Goal: Contribute content

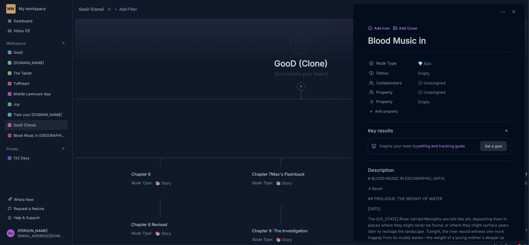
drag, startPoint x: 179, startPoint y: 106, endPoint x: 184, endPoint y: 108, distance: 5.8
click at [184, 108] on div at bounding box center [264, 122] width 529 height 245
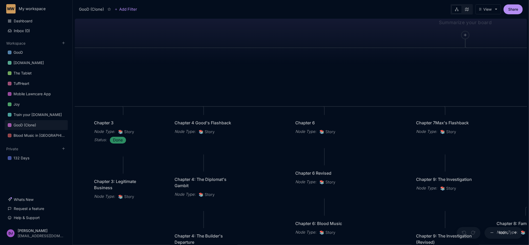
drag, startPoint x: 184, startPoint y: 108, endPoint x: 350, endPoint y: 56, distance: 173.6
click at [350, 56] on div "GooD (Clone) PLOT Node Type : 💎 Epic Status : Done Plot Revised Node Type : 📚 S…" at bounding box center [301, 131] width 452 height 228
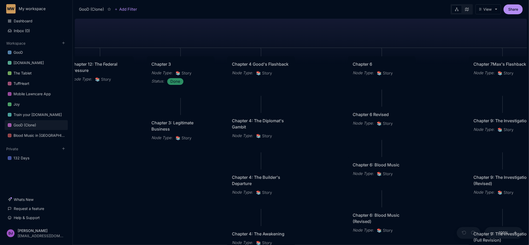
drag, startPoint x: 272, startPoint y: 156, endPoint x: 328, endPoint y: 98, distance: 80.4
click at [328, 98] on div "GooD (Clone) PLOT Node Type : 💎 Epic Status : Done Plot Revised Node Type : 📚 S…" at bounding box center [301, 131] width 452 height 228
click at [254, 68] on div "Chapter 4 Good's Flashback" at bounding box center [260, 64] width 57 height 6
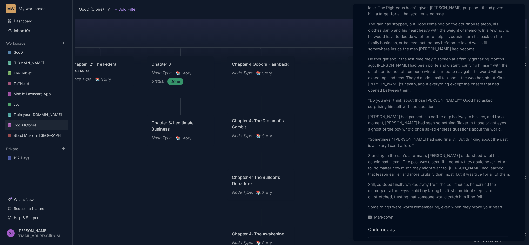
scroll to position [1038, 0]
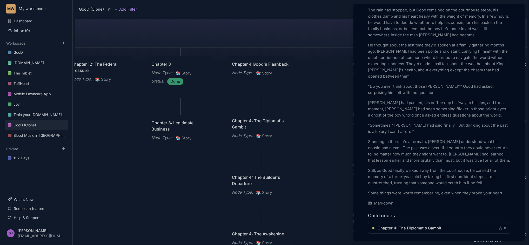
click at [319, 117] on div at bounding box center [264, 122] width 529 height 245
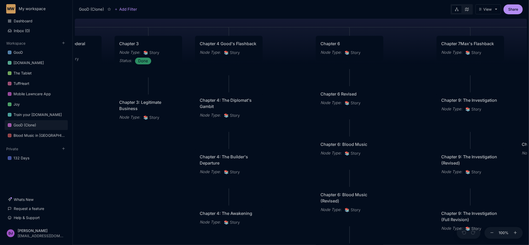
drag, startPoint x: 333, startPoint y: 117, endPoint x: 300, endPoint y: 96, distance: 38.1
click at [300, 96] on div "GooD (Clone) PLOT Node Type : 💎 Epic Status : Done Plot Revised Node Type : 📚 S…" at bounding box center [301, 131] width 452 height 228
click at [466, 47] on div "Chapter 7Max's Flashback" at bounding box center [469, 44] width 57 height 6
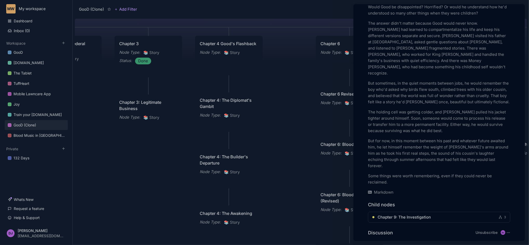
scroll to position [803, 0]
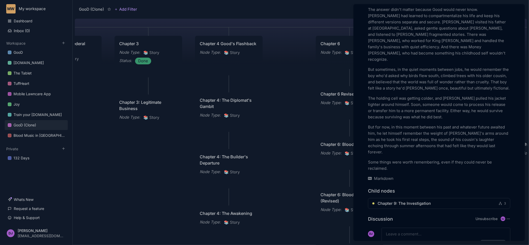
click at [298, 137] on div at bounding box center [264, 122] width 529 height 245
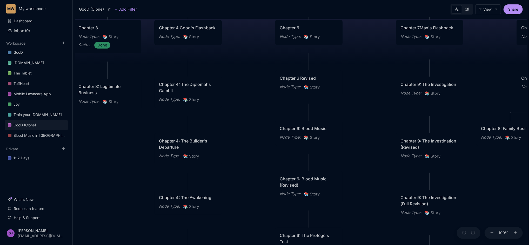
drag, startPoint x: 299, startPoint y: 185, endPoint x: 259, endPoint y: 170, distance: 43.6
click at [259, 170] on div "GooD (Clone) PLOT Node Type : 💎 Epic Status : Done Plot Revised Node Type : 📚 S…" at bounding box center [301, 131] width 452 height 228
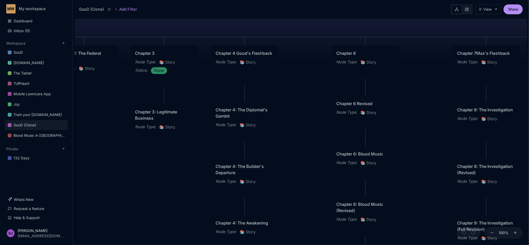
drag, startPoint x: 374, startPoint y: 134, endPoint x: 434, endPoint y: 160, distance: 64.8
click at [434, 160] on div "GooD (Clone) PLOT Node Type : 💎 Epic Status : Done Plot Revised Node Type : 📚 S…" at bounding box center [301, 131] width 452 height 228
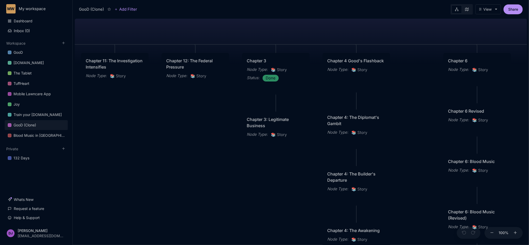
drag, startPoint x: 117, startPoint y: 170, endPoint x: 225, endPoint y: 177, distance: 108.9
click at [225, 177] on div "GooD (Clone) PLOT Node Type : 💎 Epic Status : Done Plot Revised Node Type : 📚 S…" at bounding box center [301, 131] width 452 height 228
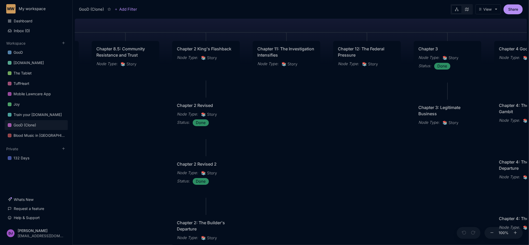
drag, startPoint x: 131, startPoint y: 124, endPoint x: 302, endPoint y: 112, distance: 171.9
click at [302, 112] on div "GooD (Clone) PLOT Node Type : 💎 Epic Status : Done Plot Revised Node Type : 📚 S…" at bounding box center [301, 131] width 452 height 228
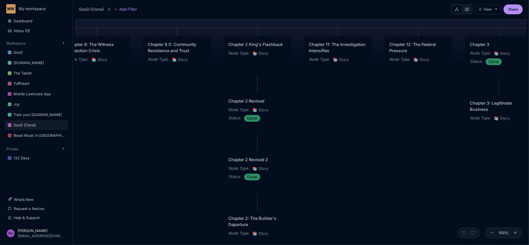
drag, startPoint x: 277, startPoint y: 126, endPoint x: 331, endPoint y: 126, distance: 53.2
click at [331, 126] on div "GooD (Clone) PLOT Node Type : 💎 Epic Status : Done Plot Revised Node Type : 📚 S…" at bounding box center [301, 131] width 452 height 228
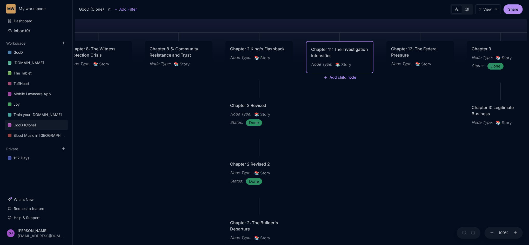
click at [336, 64] on div "Chapter 11: The Investigation Intensifies Node Type : 📚 Story" at bounding box center [339, 57] width 57 height 22
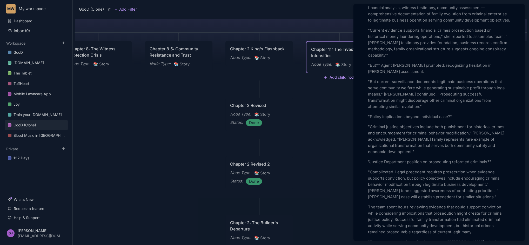
scroll to position [263, 0]
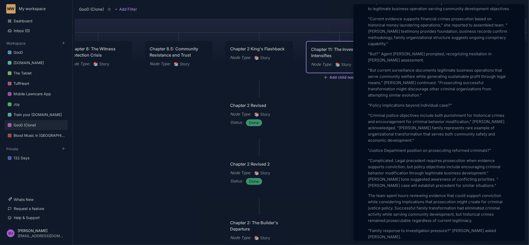
drag, startPoint x: 176, startPoint y: 139, endPoint x: 173, endPoint y: 130, distance: 9.8
click at [173, 130] on div at bounding box center [264, 122] width 529 height 245
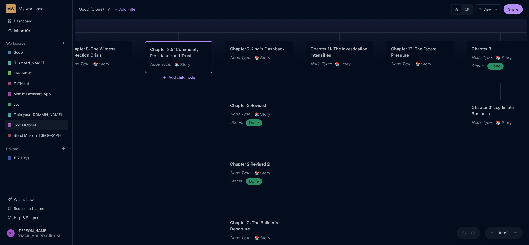
click at [172, 59] on div "Chapter 8.5: Community Resistance and Trust" at bounding box center [178, 52] width 57 height 12
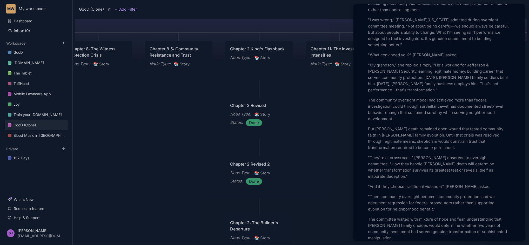
scroll to position [969, 0]
click at [95, 54] on div at bounding box center [264, 122] width 529 height 245
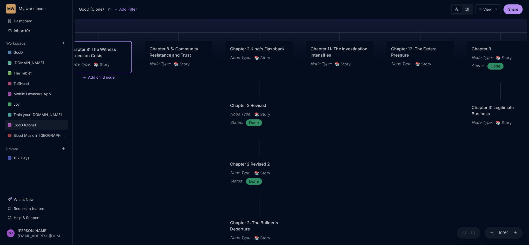
click at [95, 54] on div "Chapter 8: The Witness Protection Crisis" at bounding box center [98, 52] width 57 height 12
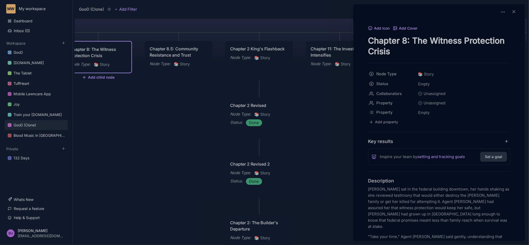
drag, startPoint x: 300, startPoint y: 152, endPoint x: 318, endPoint y: 123, distance: 34.1
click at [318, 123] on div at bounding box center [264, 122] width 529 height 245
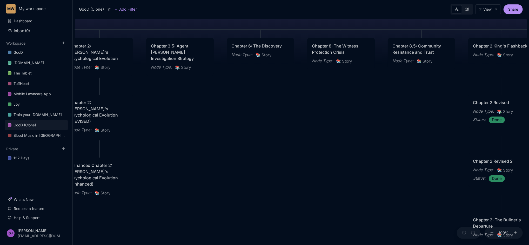
drag, startPoint x: 155, startPoint y: 138, endPoint x: 398, endPoint y: 136, distance: 242.6
click at [398, 136] on div "GooD (Clone) PLOT Node Type : 💎 Epic Status : Done Plot Revised Node Type : 📚 S…" at bounding box center [301, 131] width 452 height 228
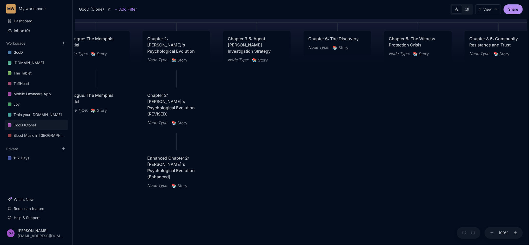
drag, startPoint x: 240, startPoint y: 136, endPoint x: 319, endPoint y: 131, distance: 78.8
click at [319, 131] on div "GooD (Clone) PLOT Node Type : 💎 Epic Status : Done Plot Revised Node Type : 📚 S…" at bounding box center [301, 131] width 452 height 228
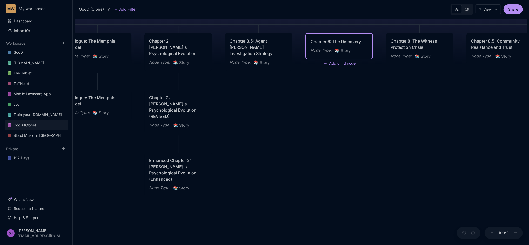
click at [338, 45] on div "Chapter 6: The Discovery" at bounding box center [338, 41] width 57 height 6
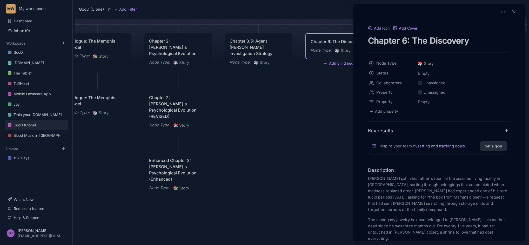
click at [353, 157] on div at bounding box center [264, 122] width 529 height 245
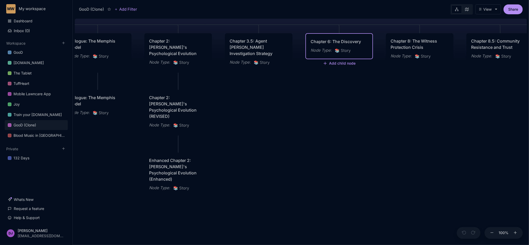
click at [345, 54] on span "📚 Story" at bounding box center [342, 50] width 16 height 6
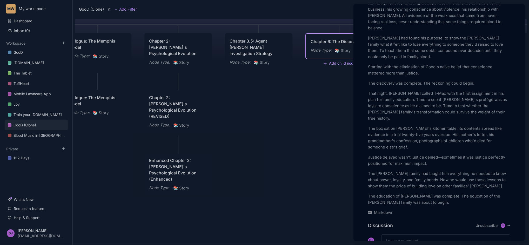
scroll to position [1021, 0]
click at [292, 125] on div at bounding box center [264, 122] width 529 height 245
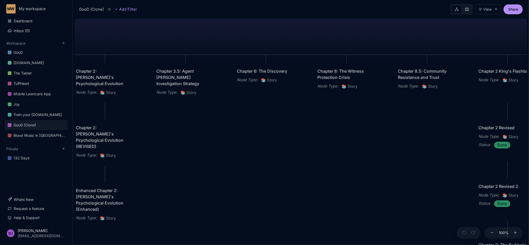
drag, startPoint x: 392, startPoint y: 138, endPoint x: 317, endPoint y: 169, distance: 81.5
click at [317, 169] on div "GooD (Clone) PLOT Node Type : 💎 Epic Status : Done Plot Revised Node Type : 📚 S…" at bounding box center [301, 131] width 452 height 228
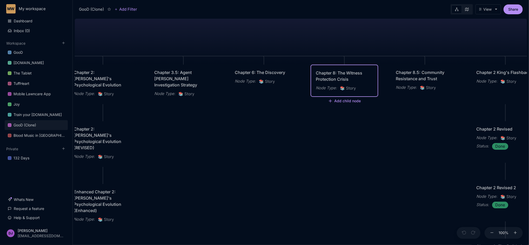
click at [350, 80] on div "Chapter 8: The Witness Protection Crisis" at bounding box center [344, 76] width 57 height 12
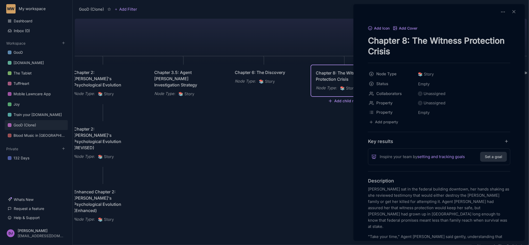
click at [255, 157] on div at bounding box center [264, 122] width 529 height 245
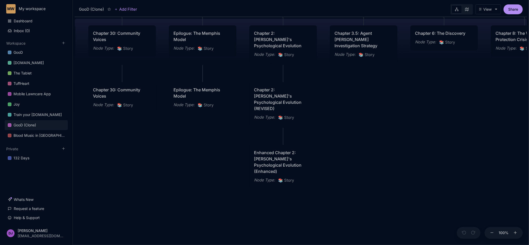
drag, startPoint x: 255, startPoint y: 157, endPoint x: 440, endPoint y: 123, distance: 188.7
click at [440, 123] on div "GooD (Clone) PLOT Node Type : 💎 Epic Status : Done Plot Revised Node Type : 📚 S…" at bounding box center [301, 131] width 452 height 228
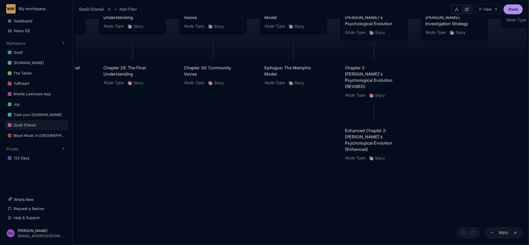
drag, startPoint x: 189, startPoint y: 191, endPoint x: 301, endPoint y: 177, distance: 113.0
click at [301, 177] on div "GooD (Clone) PLOT Node Type : 💎 Epic Status : Done Plot Revised Node Type : 📚 S…" at bounding box center [301, 131] width 452 height 228
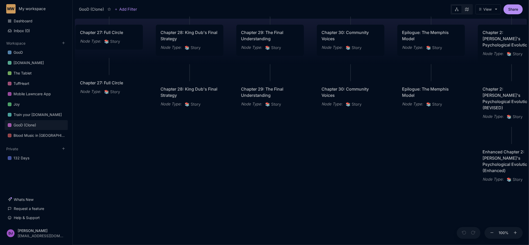
drag, startPoint x: 228, startPoint y: 177, endPoint x: 349, endPoint y: 195, distance: 122.2
click at [349, 195] on div "GooD (Clone) PLOT Node Type : 💎 Epic Status : Done Plot Revised Node Type : 📚 S…" at bounding box center [301, 131] width 452 height 228
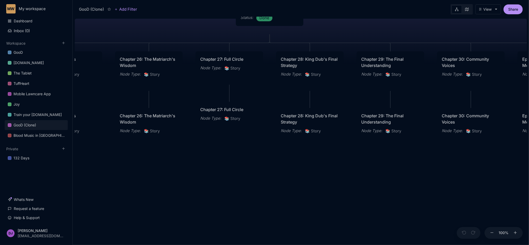
drag, startPoint x: 193, startPoint y: 192, endPoint x: 304, endPoint y: 210, distance: 111.8
click at [304, 210] on div "GooD (Clone) PLOT Node Type : 💎 Epic Status : Done Plot Revised Node Type : 📚 S…" at bounding box center [301, 131] width 452 height 228
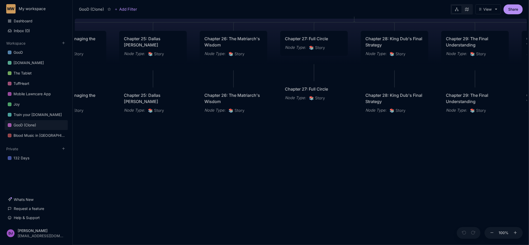
drag, startPoint x: 190, startPoint y: 212, endPoint x: 324, endPoint y: 203, distance: 134.0
click at [324, 203] on div "GooD (Clone) PLOT Node Type : 💎 Epic Status : Done Plot Revised Node Type : 📚 S…" at bounding box center [301, 131] width 452 height 228
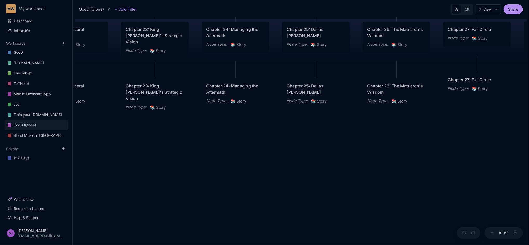
drag, startPoint x: 175, startPoint y: 211, endPoint x: 289, endPoint y: 192, distance: 116.2
click at [289, 192] on div "GooD (Clone) PLOT Node Type : 💎 Epic Status : Done Plot Revised Node Type : 📚 S…" at bounding box center [301, 131] width 452 height 228
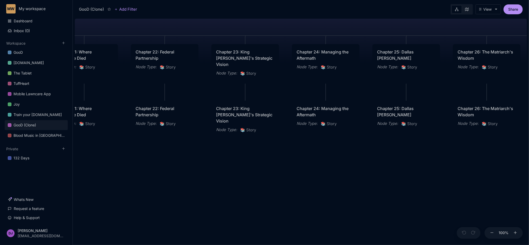
drag, startPoint x: 240, startPoint y: 160, endPoint x: 331, endPoint y: 182, distance: 93.7
click at [331, 182] on div "GooD (Clone) PLOT Node Type : 💎 Epic Status : Done Plot Revised Node Type : 📚 S…" at bounding box center [301, 131] width 452 height 228
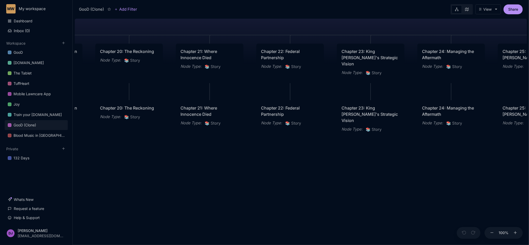
drag, startPoint x: 206, startPoint y: 182, endPoint x: 329, endPoint y: 180, distance: 123.8
click at [329, 180] on div "GooD (Clone) PLOT Node Type : 💎 Epic Status : Done Plot Revised Node Type : 📚 S…" at bounding box center [301, 131] width 452 height 228
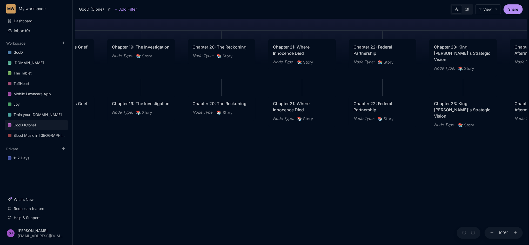
drag, startPoint x: 225, startPoint y: 188, endPoint x: 324, endPoint y: 186, distance: 98.6
click at [324, 186] on div "GooD (Clone) PLOT Node Type : 💎 Epic Status : Done Plot Revised Node Type : 📚 S…" at bounding box center [301, 131] width 452 height 228
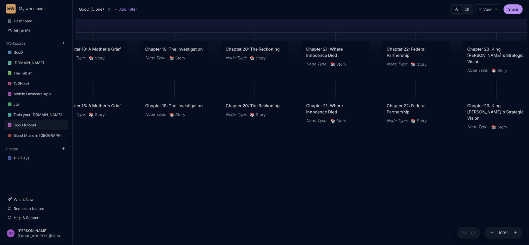
drag, startPoint x: 223, startPoint y: 184, endPoint x: 249, endPoint y: 183, distance: 26.5
click at [249, 183] on div "GooD (Clone) PLOT Node Type : 💎 Epic Status : Done Plot Revised Node Type : 📚 S…" at bounding box center [301, 131] width 452 height 228
click at [327, 109] on div "Chapter 21: Where Innocence Died" at bounding box center [334, 109] width 57 height 12
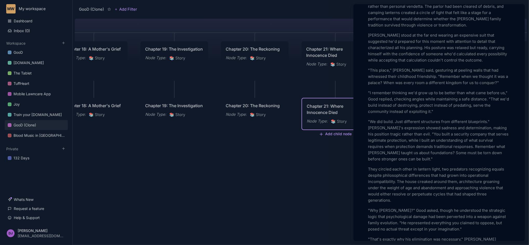
scroll to position [304, 0]
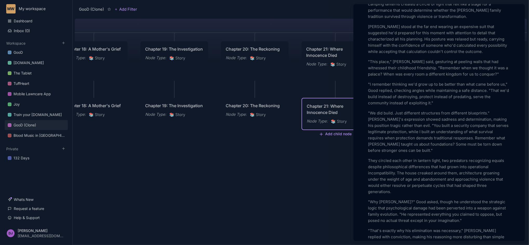
drag, startPoint x: 248, startPoint y: 174, endPoint x: 333, endPoint y: 190, distance: 86.5
click at [333, 190] on div at bounding box center [264, 122] width 529 height 245
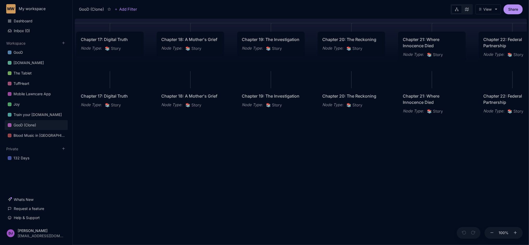
drag, startPoint x: 158, startPoint y: 188, endPoint x: 255, endPoint y: 179, distance: 97.2
click at [255, 179] on div "GooD (Clone) PLOT Node Type : 💎 Epic Status : Done Plot Revised Node Type : 📚 S…" at bounding box center [301, 131] width 452 height 228
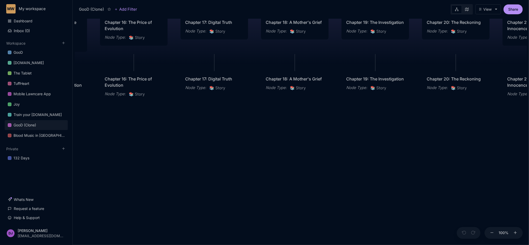
drag, startPoint x: 135, startPoint y: 169, endPoint x: 248, endPoint y: 159, distance: 113.3
click at [248, 159] on div "GooD (Clone) PLOT Node Type : 💎 Epic Status : Done Plot Revised Node Type : 📚 S…" at bounding box center [301, 131] width 452 height 228
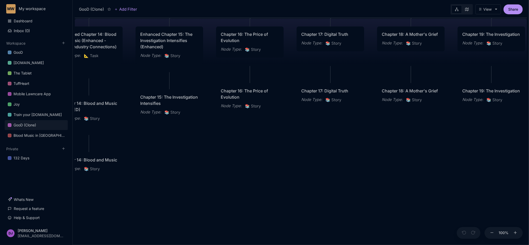
drag, startPoint x: 150, startPoint y: 163, endPoint x: 257, endPoint y: 167, distance: 107.2
click at [257, 167] on div "GooD (Clone) PLOT Node Type : 💎 Epic Status : Done Plot Revised Node Type : 📚 S…" at bounding box center [301, 131] width 452 height 228
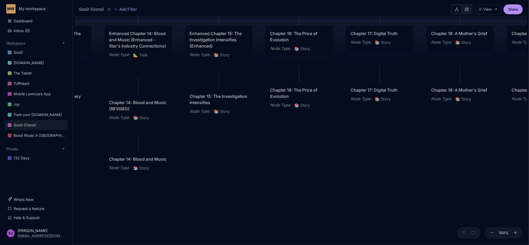
drag, startPoint x: 257, startPoint y: 167, endPoint x: 307, endPoint y: 167, distance: 50.3
click at [307, 167] on div "GooD (Clone) PLOT Node Type : 💎 Epic Status : Done Plot Revised Node Type : 📚 S…" at bounding box center [301, 131] width 452 height 228
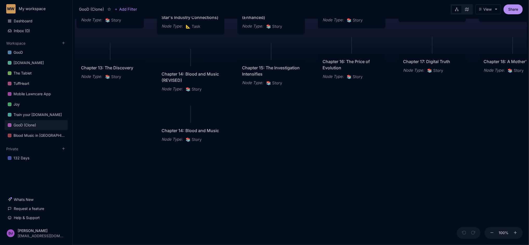
drag, startPoint x: 249, startPoint y: 176, endPoint x: 303, endPoint y: 146, distance: 62.1
click at [303, 146] on div "GooD (Clone) PLOT Node Type : 💎 Epic Status : Done Plot Revised Node Type : 📚 S…" at bounding box center [301, 131] width 452 height 228
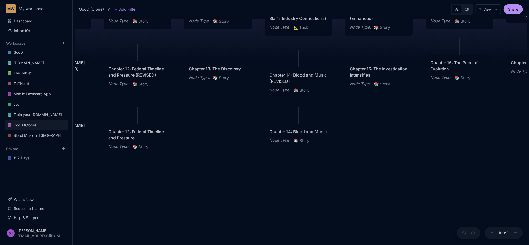
drag, startPoint x: 98, startPoint y: 190, endPoint x: 205, endPoint y: 192, distance: 106.9
click at [205, 192] on div "GooD (Clone) PLOT Node Type : 💎 Epic Status : Done Plot Revised Node Type : 📚 S…" at bounding box center [301, 131] width 452 height 228
click at [218, 73] on div "Chapter 13: The Discovery" at bounding box center [220, 70] width 58 height 6
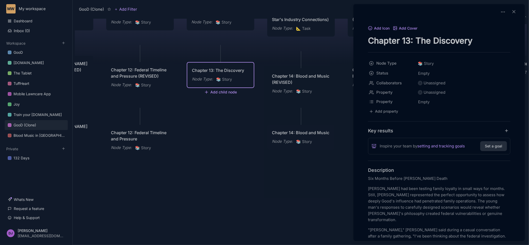
click at [220, 160] on div at bounding box center [264, 122] width 529 height 245
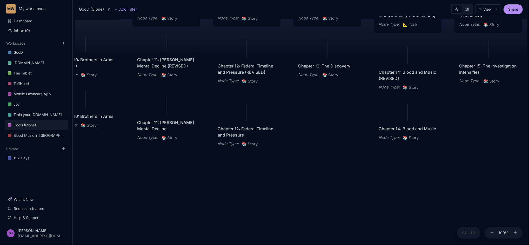
drag, startPoint x: 220, startPoint y: 160, endPoint x: 326, endPoint y: 157, distance: 107.0
click at [326, 157] on div "GooD (Clone) PLOT Node Type : 💎 Epic Status : Done Plot Revised Node Type : 📚 S…" at bounding box center [301, 131] width 452 height 228
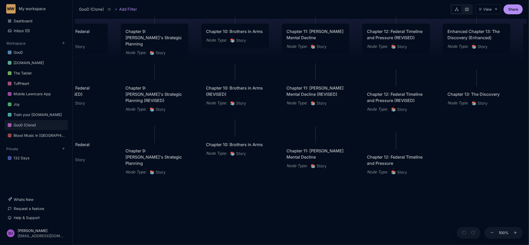
drag, startPoint x: 183, startPoint y: 185, endPoint x: 332, endPoint y: 213, distance: 151.7
click at [332, 213] on div "GooD (Clone) PLOT Node Type : 💎 Epic Status : Done Plot Revised Node Type : 📚 S…" at bounding box center [301, 131] width 452 height 228
click at [330, 160] on div "Chapter 11: [PERSON_NAME] Mental Decline" at bounding box center [315, 154] width 57 height 12
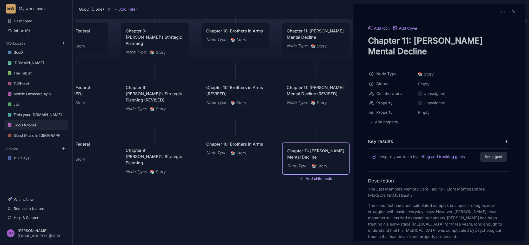
click at [354, 173] on div "Add Icon Add Cover Chapter 11: [PERSON_NAME] Mental Decline Node Type 📚 Story S…" at bounding box center [438, 122] width 171 height 237
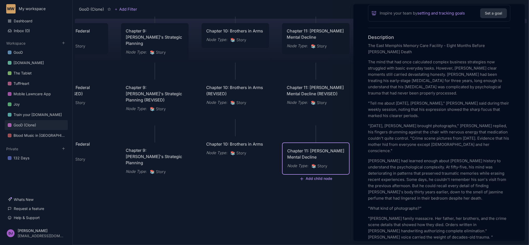
scroll to position [152, 0]
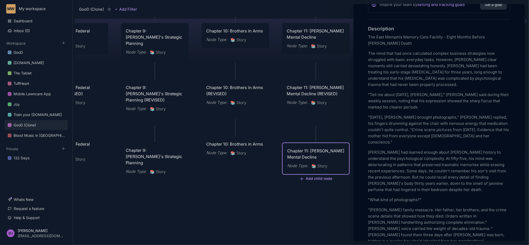
drag, startPoint x: 147, startPoint y: 210, endPoint x: 238, endPoint y: 203, distance: 91.1
click at [238, 203] on div at bounding box center [264, 122] width 529 height 245
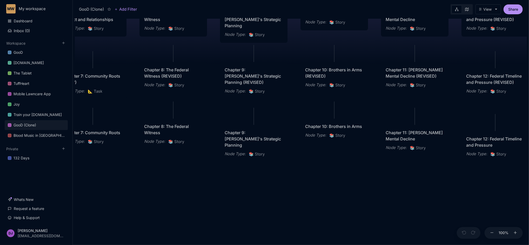
drag, startPoint x: 201, startPoint y: 205, endPoint x: 300, endPoint y: 188, distance: 100.4
click at [300, 188] on div "GooD (Clone) PLOT Node Type : 💎 Epic Status : Done Plot Revised Node Type : 📚 S…" at bounding box center [301, 131] width 452 height 228
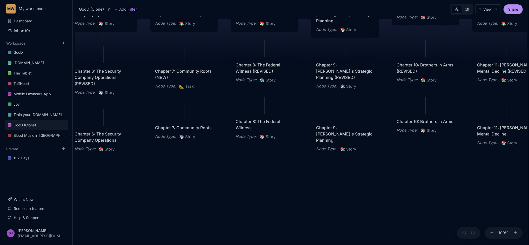
drag, startPoint x: 184, startPoint y: 194, endPoint x: 275, endPoint y: 189, distance: 91.2
click at [275, 189] on div "GooD (Clone) PLOT Node Type : 💎 Epic Status : Done Plot Revised Node Type : 📚 S…" at bounding box center [301, 131] width 452 height 228
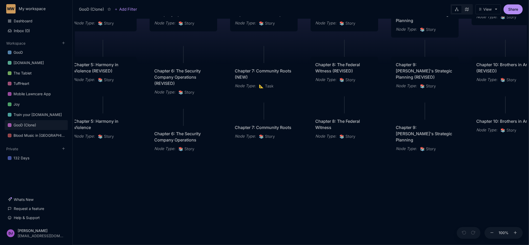
drag, startPoint x: 204, startPoint y: 195, endPoint x: 284, endPoint y: 194, distance: 79.9
click at [284, 194] on div "GooD (Clone) PLOT Node Type : 💎 Epic Status : Done Plot Revised Node Type : 📚 S…" at bounding box center [301, 131] width 452 height 228
click at [273, 131] on div "Chapter 7: Community Roots" at bounding box center [263, 128] width 57 height 6
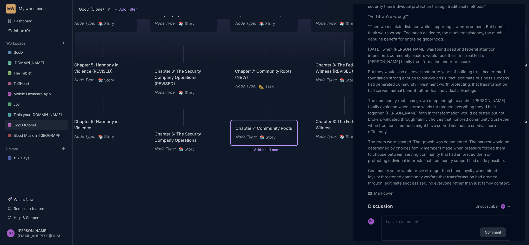
scroll to position [1159, 0]
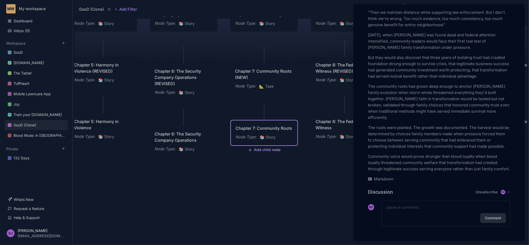
drag, startPoint x: 147, startPoint y: 207, endPoint x: 228, endPoint y: 209, distance: 81.2
click at [228, 209] on div at bounding box center [264, 122] width 529 height 245
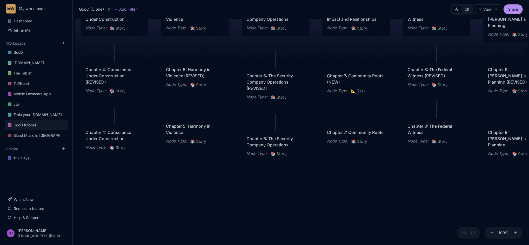
drag, startPoint x: 211, startPoint y: 198, endPoint x: 312, endPoint y: 204, distance: 101.1
click at [312, 204] on div "GooD (Clone) PLOT Node Type : 💎 Epic Status : Done Plot Revised Node Type : 📚 S…" at bounding box center [301, 131] width 452 height 228
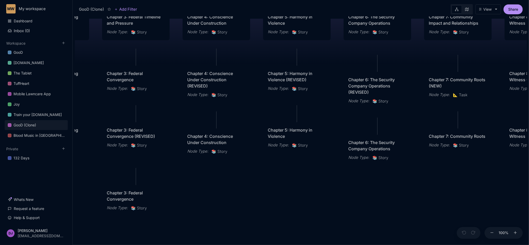
drag, startPoint x: 179, startPoint y: 198, endPoint x: 271, endPoint y: 200, distance: 92.7
click at [271, 200] on div "GooD (Clone) PLOT Node Type : 💎 Epic Status : Done Plot Revised Node Type : 📚 S…" at bounding box center [301, 131] width 452 height 228
click at [224, 143] on div "Chapter 4: Conscience Under Construction" at bounding box center [216, 140] width 57 height 12
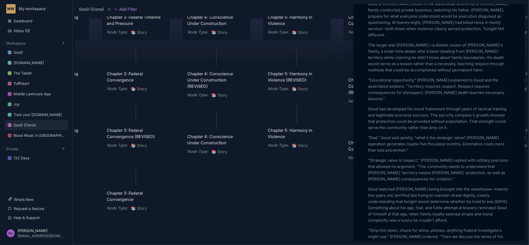
scroll to position [194, 0]
drag, startPoint x: 368, startPoint y: 41, endPoint x: 366, endPoint y: 43, distance: 3.1
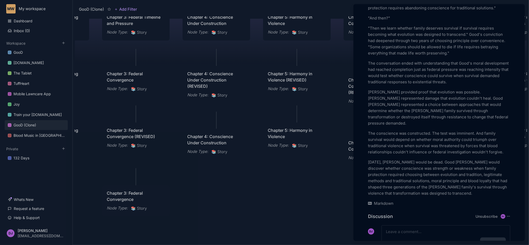
scroll to position [1933, 0]
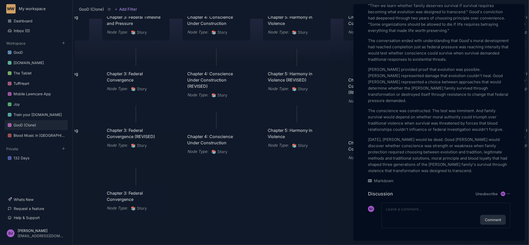
click at [290, 194] on div at bounding box center [264, 122] width 529 height 245
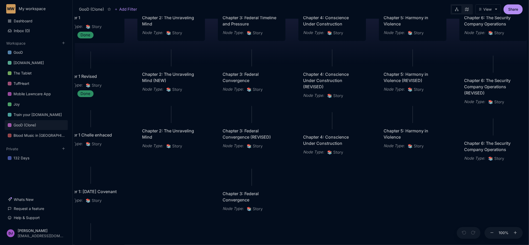
drag, startPoint x: 290, startPoint y: 194, endPoint x: 408, endPoint y: 196, distance: 118.3
click at [408, 196] on div "GooD (Clone) PLOT Node Type : 💎 Epic Status : Done Plot Revised Node Type : 📚 S…" at bounding box center [301, 131] width 452 height 228
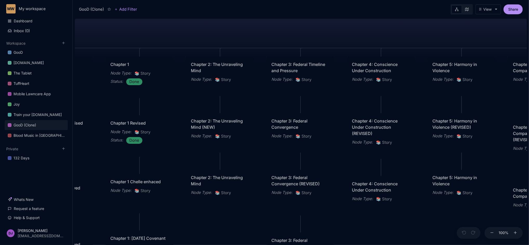
drag, startPoint x: 199, startPoint y: 201, endPoint x: 242, endPoint y: 248, distance: 63.6
click at [242, 245] on html "MW My workspace Dashboard Inbox ( 0 ) Workspace GooD [DOMAIN_NAME] The Tablet T…" at bounding box center [264, 122] width 529 height 245
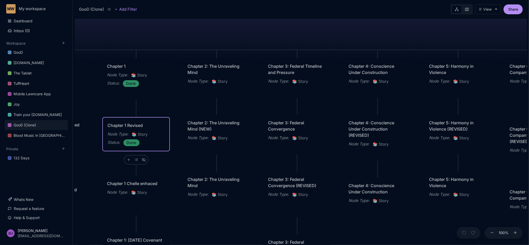
click at [140, 128] on div "Chapter 1 Revised" at bounding box center [135, 125] width 57 height 6
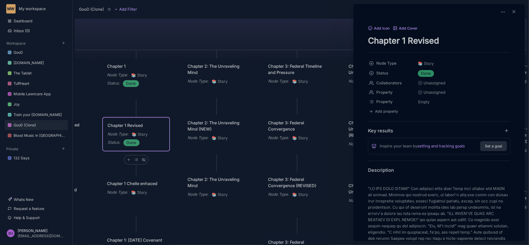
click at [197, 78] on div at bounding box center [264, 122] width 529 height 245
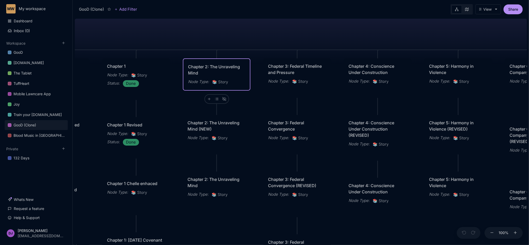
click at [197, 76] on div "Chapter 2: The Unraveling Mind" at bounding box center [216, 70] width 57 height 12
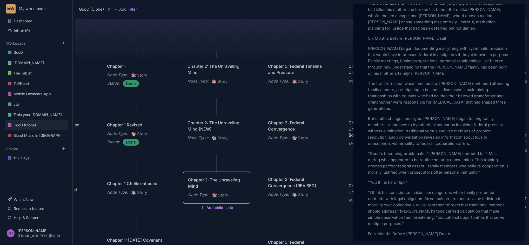
scroll to position [567, 0]
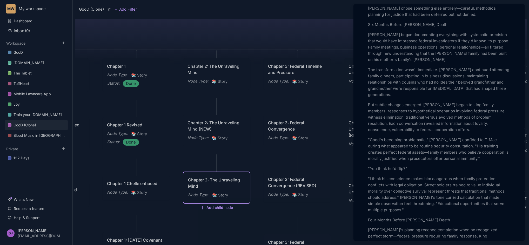
drag, startPoint x: 263, startPoint y: 46, endPoint x: 233, endPoint y: 38, distance: 31.0
click at [233, 38] on div at bounding box center [264, 122] width 529 height 245
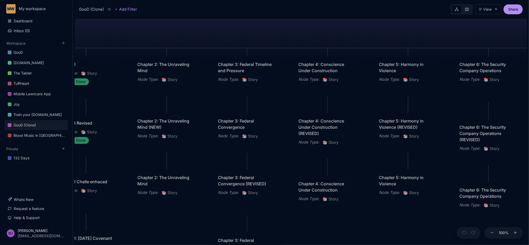
drag, startPoint x: 247, startPoint y: 29, endPoint x: 196, endPoint y: 27, distance: 50.6
click at [196, 27] on div "GooD (Clone) PLOT Node Type : 💎 Epic Status : Done Plot Revised Node Type : 📚 S…" at bounding box center [301, 131] width 452 height 228
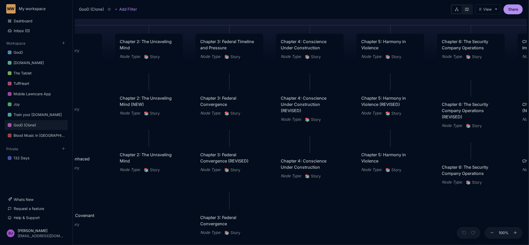
drag, startPoint x: 281, startPoint y: 163, endPoint x: 256, endPoint y: 134, distance: 38.3
click at [256, 134] on div "GooD (Clone) PLOT Node Type : 💎 Epic Status : Done Plot Revised Node Type : 📚 S…" at bounding box center [301, 131] width 452 height 228
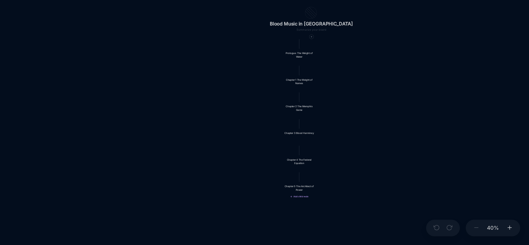
click at [367, 212] on button "Add child node" at bounding box center [367, 211] width 13 height 2
click at [366, 207] on div "Chapter 5 The Architect of Power" at bounding box center [367, 204] width 23 height 5
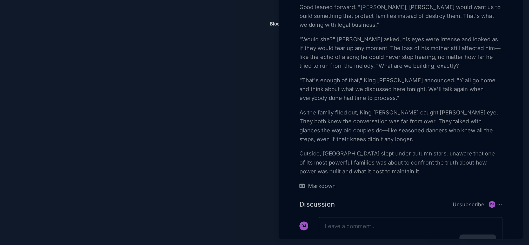
scroll to position [964, 0]
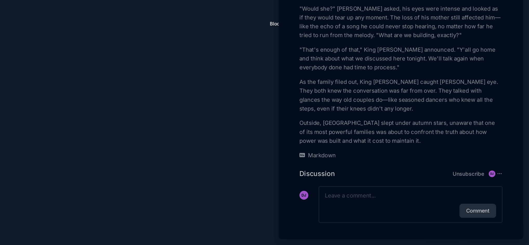
click at [435, 167] on p "Outside, [GEOGRAPHIC_DATA] slept under autumn stars, unaware that one of its mo…" at bounding box center [439, 165] width 142 height 19
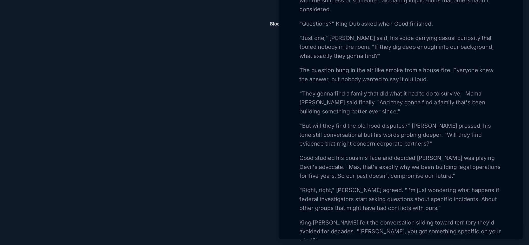
scroll to position [984, 0]
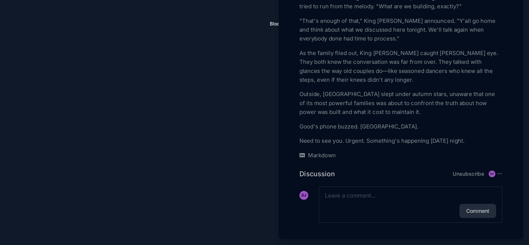
click at [335, 199] on div at bounding box center [264, 122] width 529 height 245
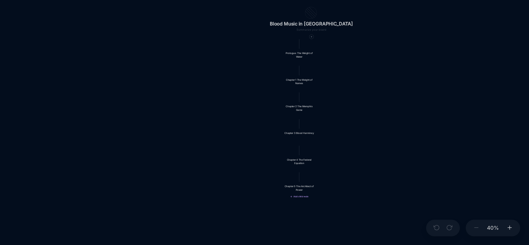
click at [365, 212] on button "Add child node" at bounding box center [367, 211] width 13 height 2
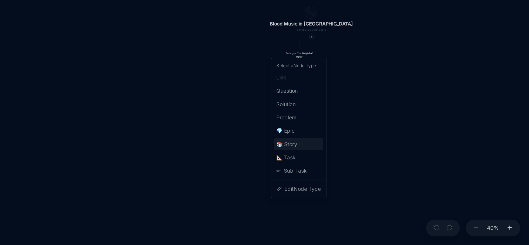
click at [357, 175] on icon "📚" at bounding box center [354, 174] width 5 height 6
